Goal: Task Accomplishment & Management: Manage account settings

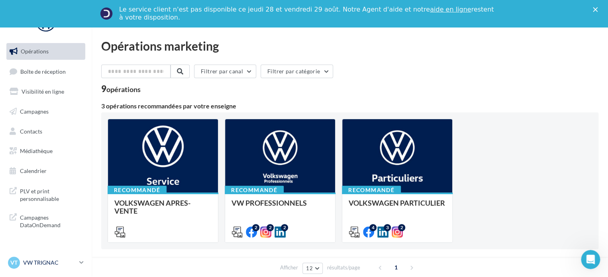
click at [78, 262] on link "VT VW TRIGNAC vw-loco-44570" at bounding box center [45, 262] width 79 height 15
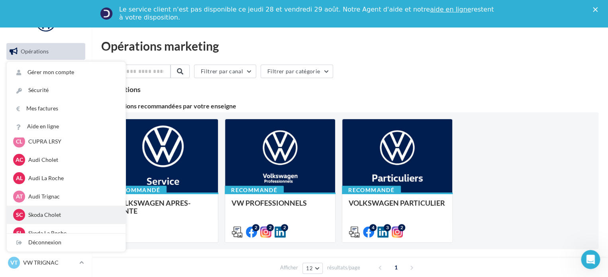
scroll to position [64, 0]
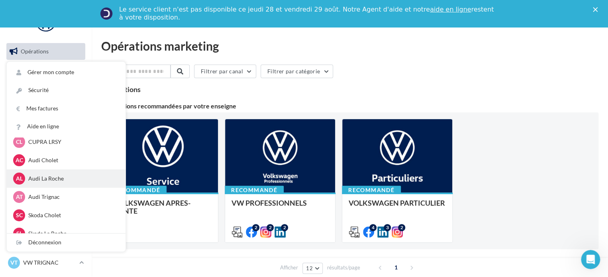
click at [69, 185] on div "AL Audi La Roche audi-saor-85000" at bounding box center [66, 178] width 119 height 18
click at [55, 179] on p "Audi La Roche" at bounding box center [72, 179] width 88 height 8
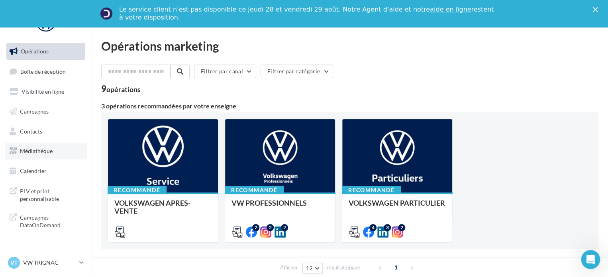
click at [54, 151] on link "Médiathèque" at bounding box center [46, 151] width 82 height 17
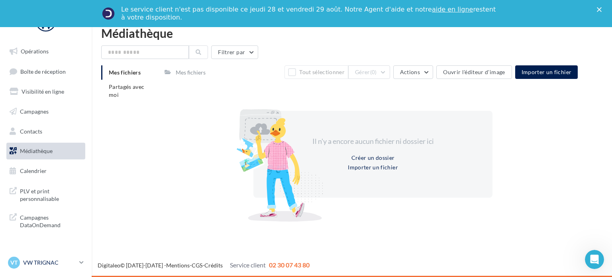
click at [54, 260] on p "VW TRIGNAC" at bounding box center [49, 263] width 53 height 8
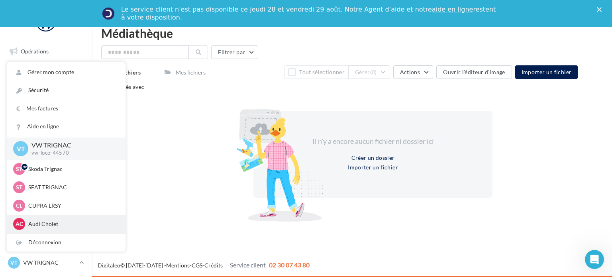
click at [69, 230] on div "AC Audi Cholet audi-saor-49300" at bounding box center [66, 224] width 106 height 12
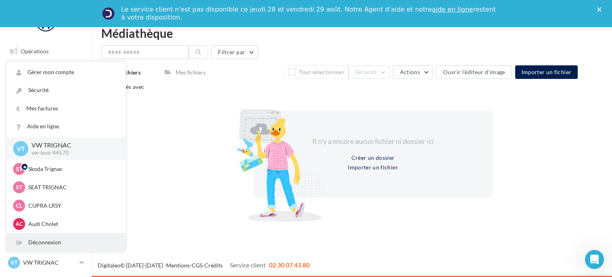
click at [63, 242] on div "Déconnexion" at bounding box center [66, 243] width 119 height 18
